Goal: Task Accomplishment & Management: Use online tool/utility

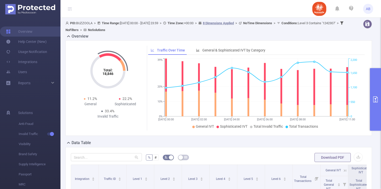
scroll to position [0, 8]
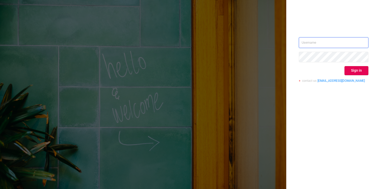
click at [312, 44] on input "text" at bounding box center [332, 42] width 69 height 11
type input "[PERSON_NAME][EMAIL_ADDRESS][DOMAIN_NAME]"
click at [370, 70] on div "[PERSON_NAME][EMAIL_ADDRESS][DOMAIN_NAME] Sign in contact us [EMAIL_ADDRESS][DO…" at bounding box center [333, 94] width 95 height 189
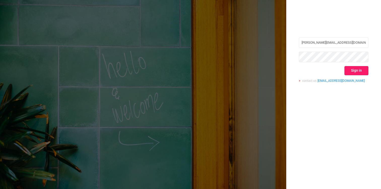
click at [355, 72] on button "Sign in" at bounding box center [356, 70] width 24 height 9
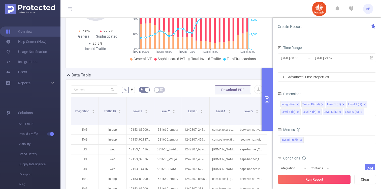
scroll to position [95, 0]
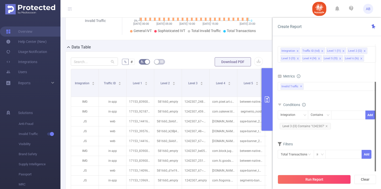
click at [325, 127] on span "Level 3 (l3) Contains '1242307'" at bounding box center [304, 126] width 51 height 7
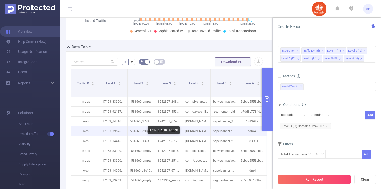
scroll to position [0, 50]
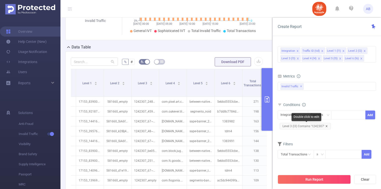
click at [325, 126] on icon "icon: close" at bounding box center [326, 126] width 3 height 3
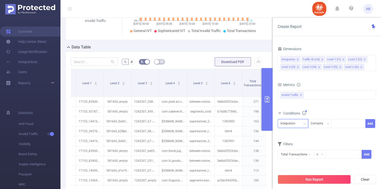
click at [293, 121] on div "Integration" at bounding box center [289, 123] width 18 height 8
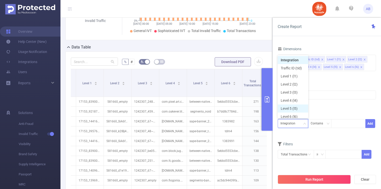
scroll to position [3, 0]
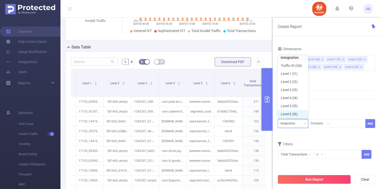
click at [294, 113] on li "Level 6 (l6)" at bounding box center [292, 114] width 30 height 8
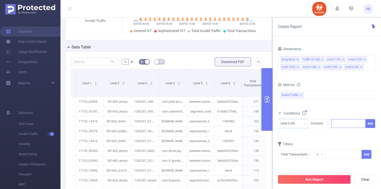
click at [343, 126] on div at bounding box center [347, 123] width 29 height 8
paste input "2_4_49880"
type input "2_4_49880"
click at [347, 132] on li "2_4_49880" at bounding box center [348, 134] width 34 height 8
click at [368, 123] on button "Add" at bounding box center [370, 123] width 10 height 9
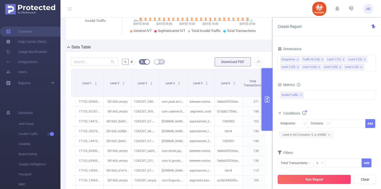
click at [315, 178] on button "Run Report" at bounding box center [313, 178] width 73 height 9
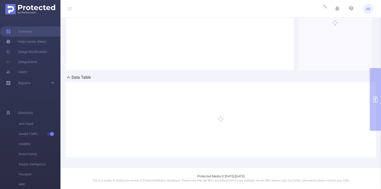
scroll to position [65, 0]
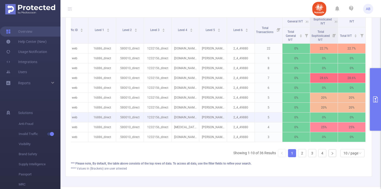
scroll to position [167, 0]
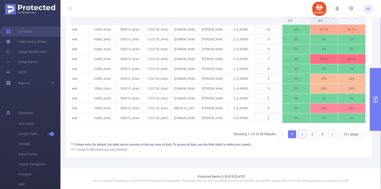
click at [305, 134] on link "2" at bounding box center [302, 134] width 8 height 8
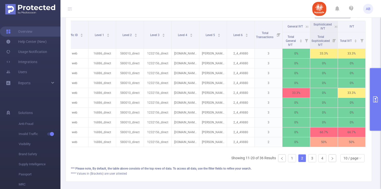
scroll to position [142, 0]
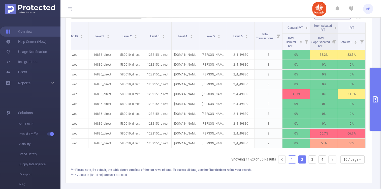
click at [293, 157] on link "1" at bounding box center [292, 159] width 8 height 8
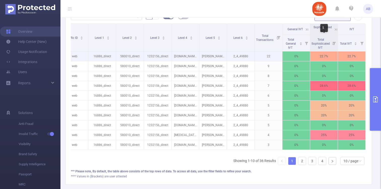
scroll to position [135, 0]
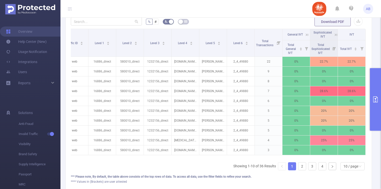
click at [335, 34] on icon at bounding box center [335, 34] width 5 height 5
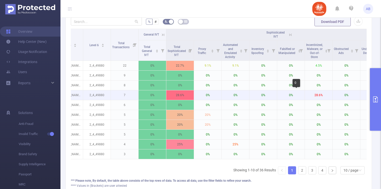
scroll to position [0, 221]
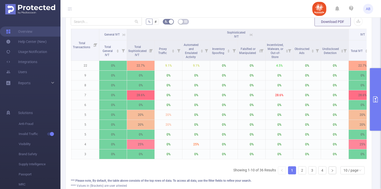
click at [250, 34] on icon at bounding box center [251, 34] width 2 height 2
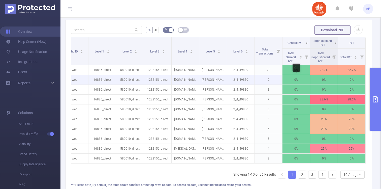
scroll to position [0, 0]
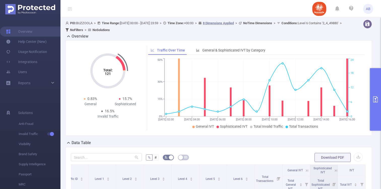
click at [376, 94] on button "primary" at bounding box center [374, 99] width 11 height 62
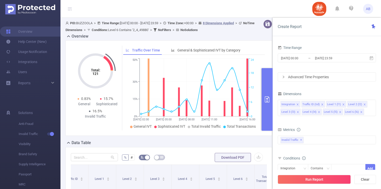
click at [334, 51] on div "Time Range" at bounding box center [326, 48] width 98 height 8
click at [326, 60] on input "[DATE] 23:59" at bounding box center [334, 58] width 41 height 7
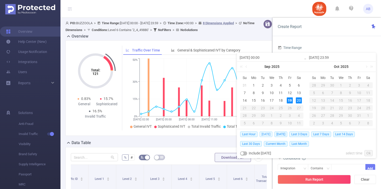
click at [266, 135] on span "[DATE]" at bounding box center [265, 134] width 13 height 6
type input "[DATE] 00:00"
type input "[DATE] 23:59"
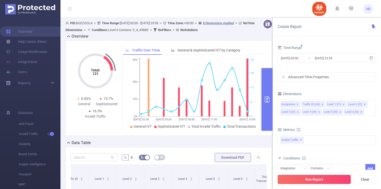
click at [320, 177] on button "Run Report" at bounding box center [313, 178] width 73 height 9
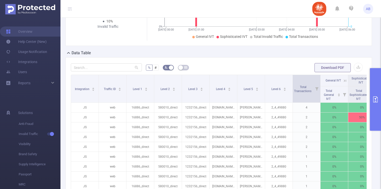
scroll to position [38, 0]
